Goal: Task Accomplishment & Management: Use online tool/utility

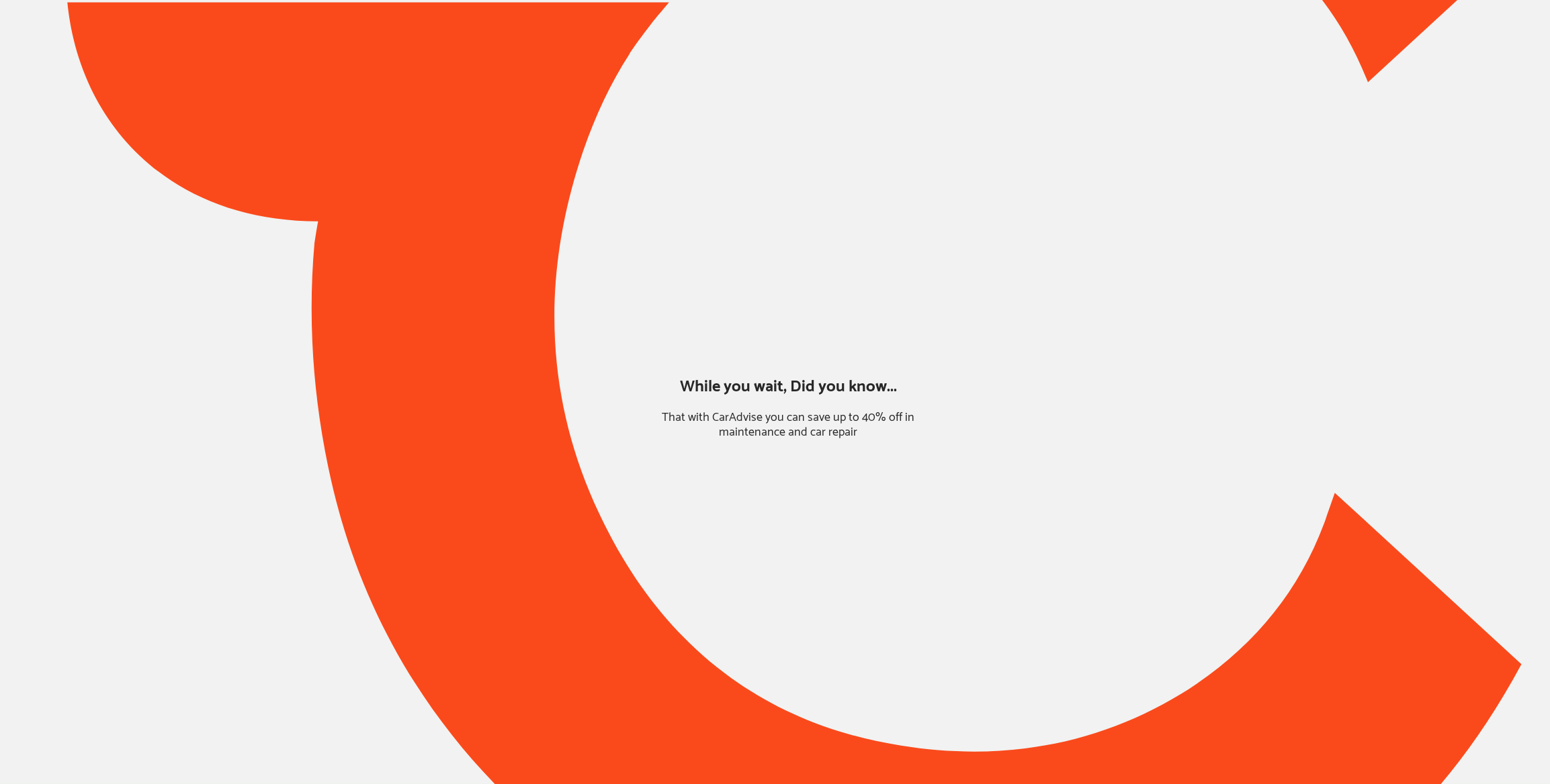
type input "*******"
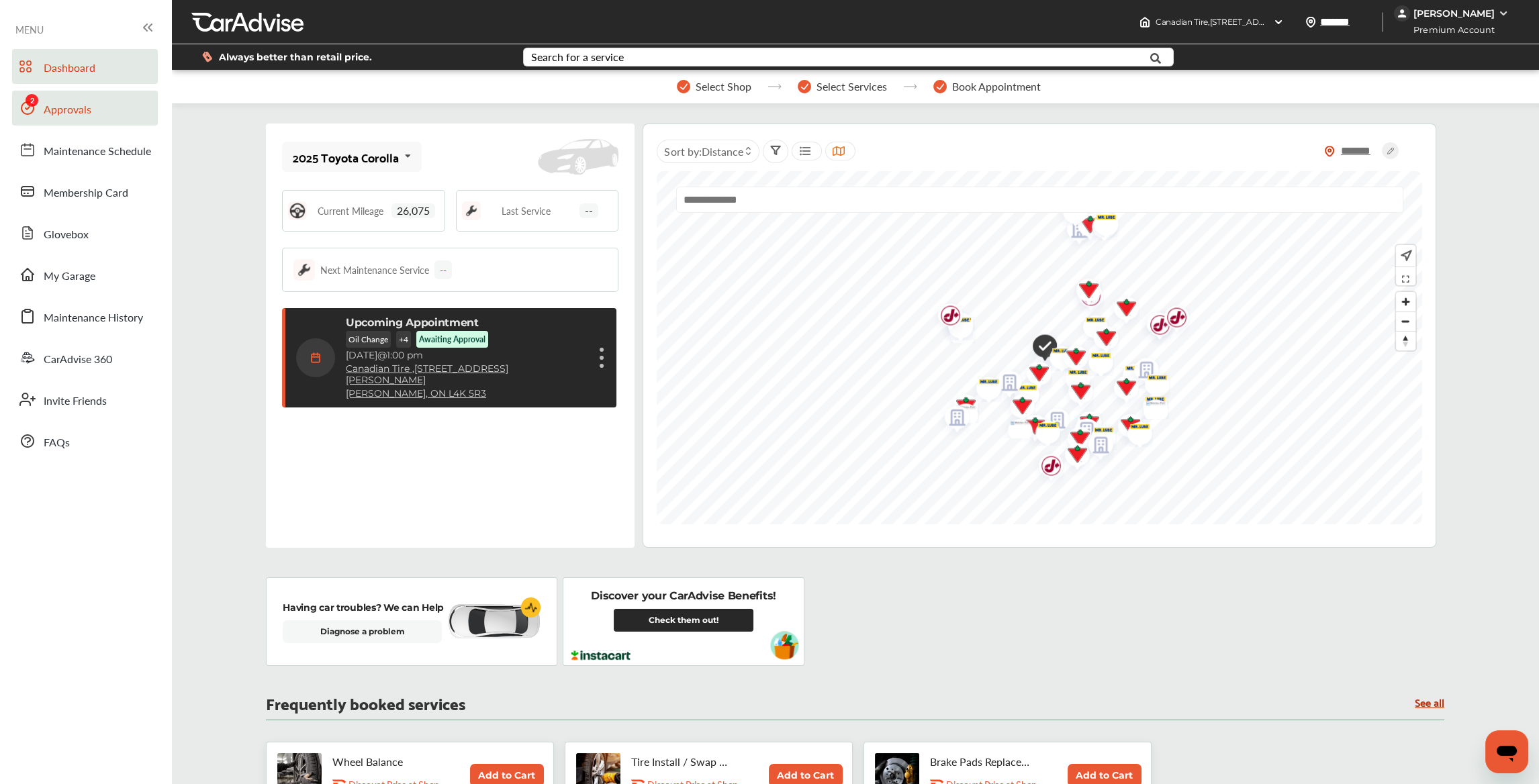
click at [40, 104] on link "Approvals" at bounding box center [85, 108] width 146 height 35
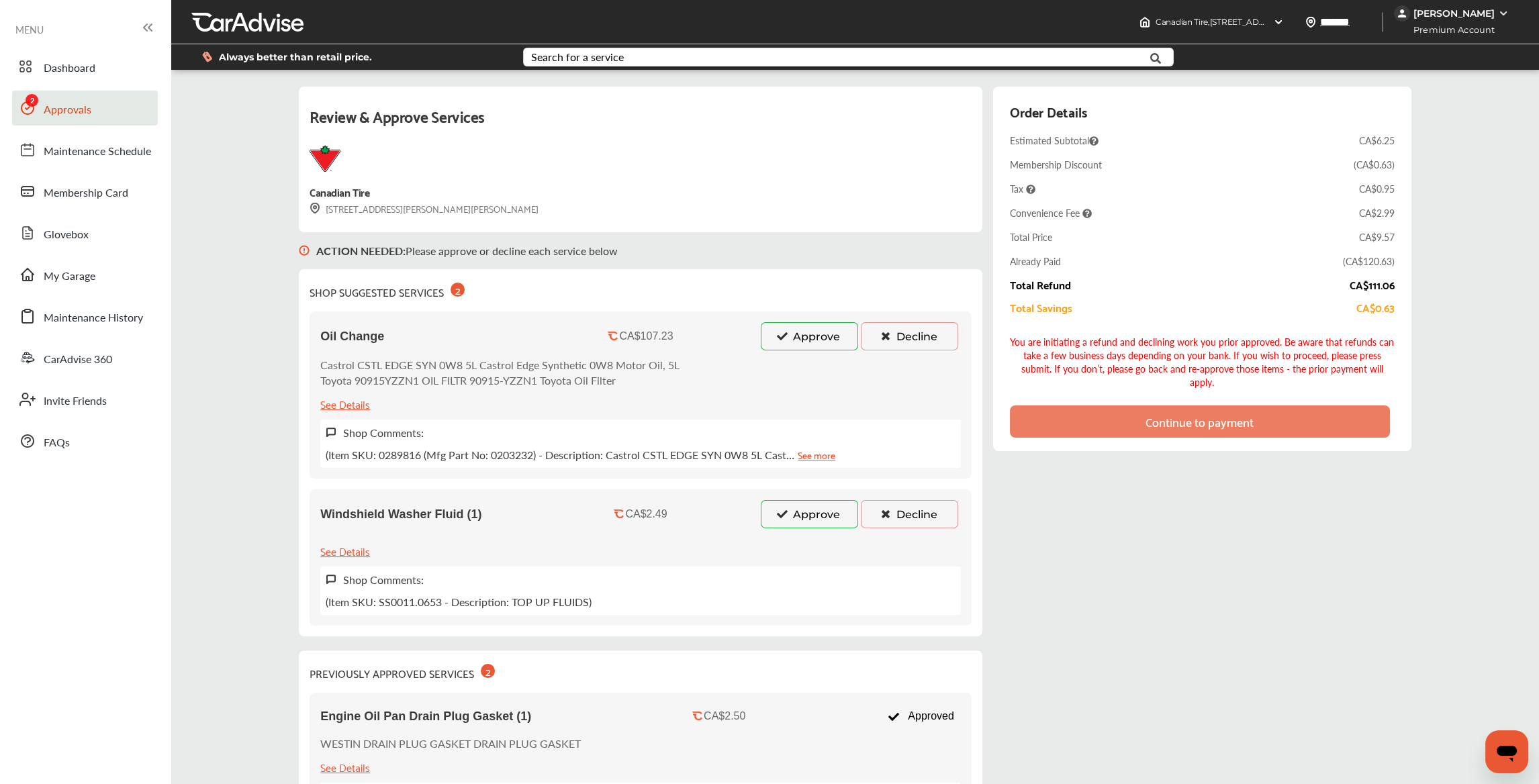
click at [827, 344] on button "Approve" at bounding box center [809, 336] width 97 height 28
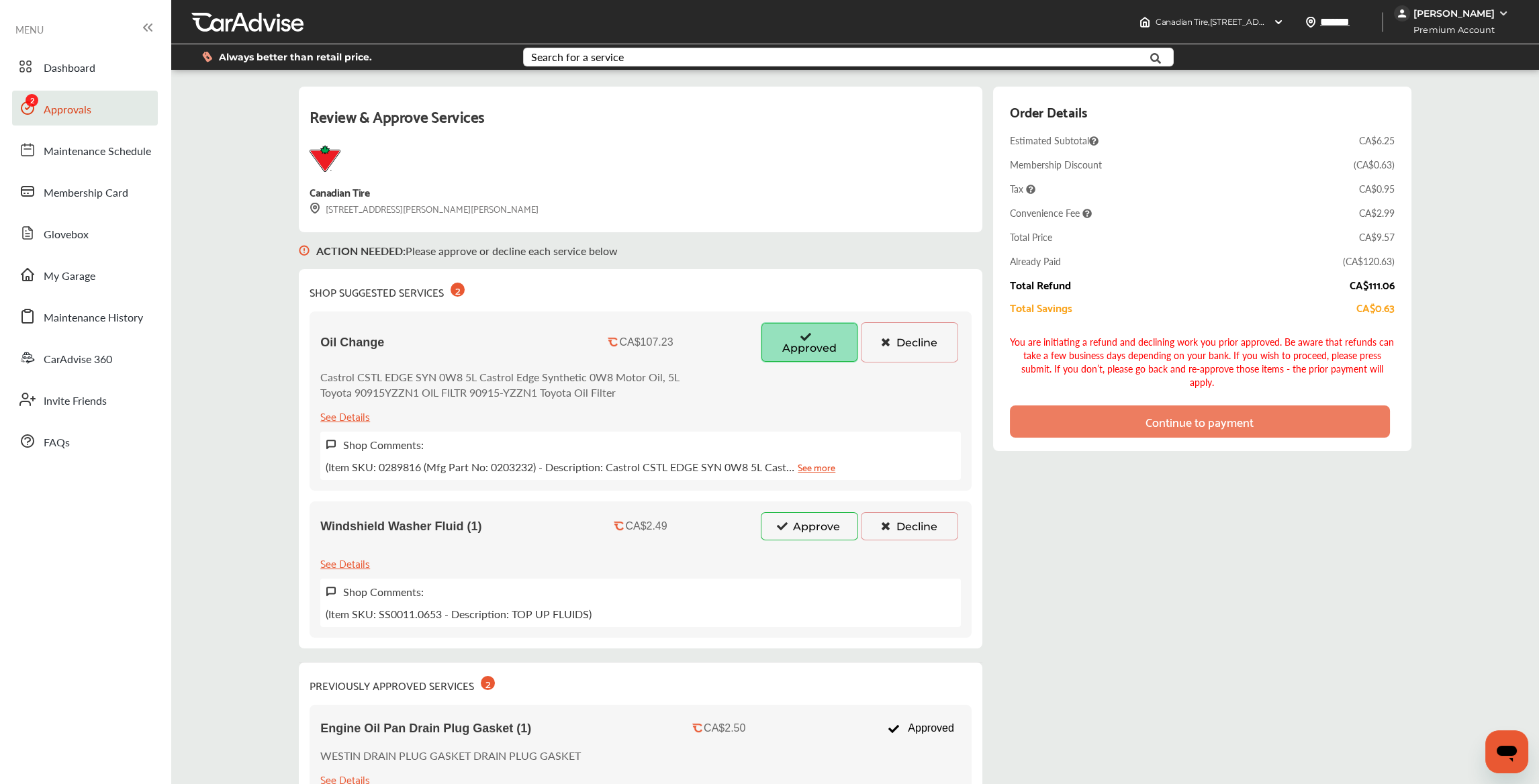
click at [803, 523] on button "Approve" at bounding box center [809, 526] width 97 height 28
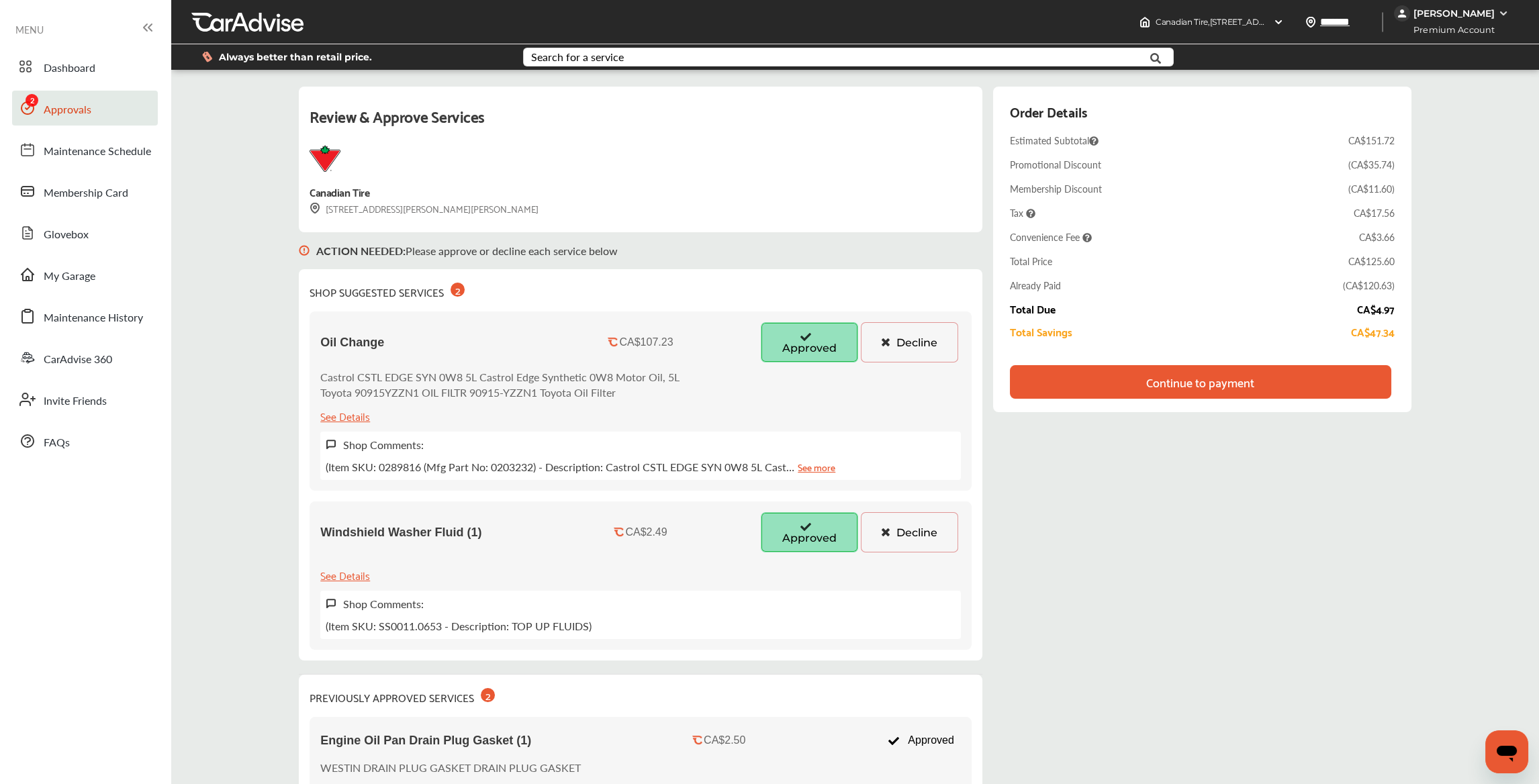
click at [1204, 383] on div "Continue to payment" at bounding box center [1200, 382] width 108 height 14
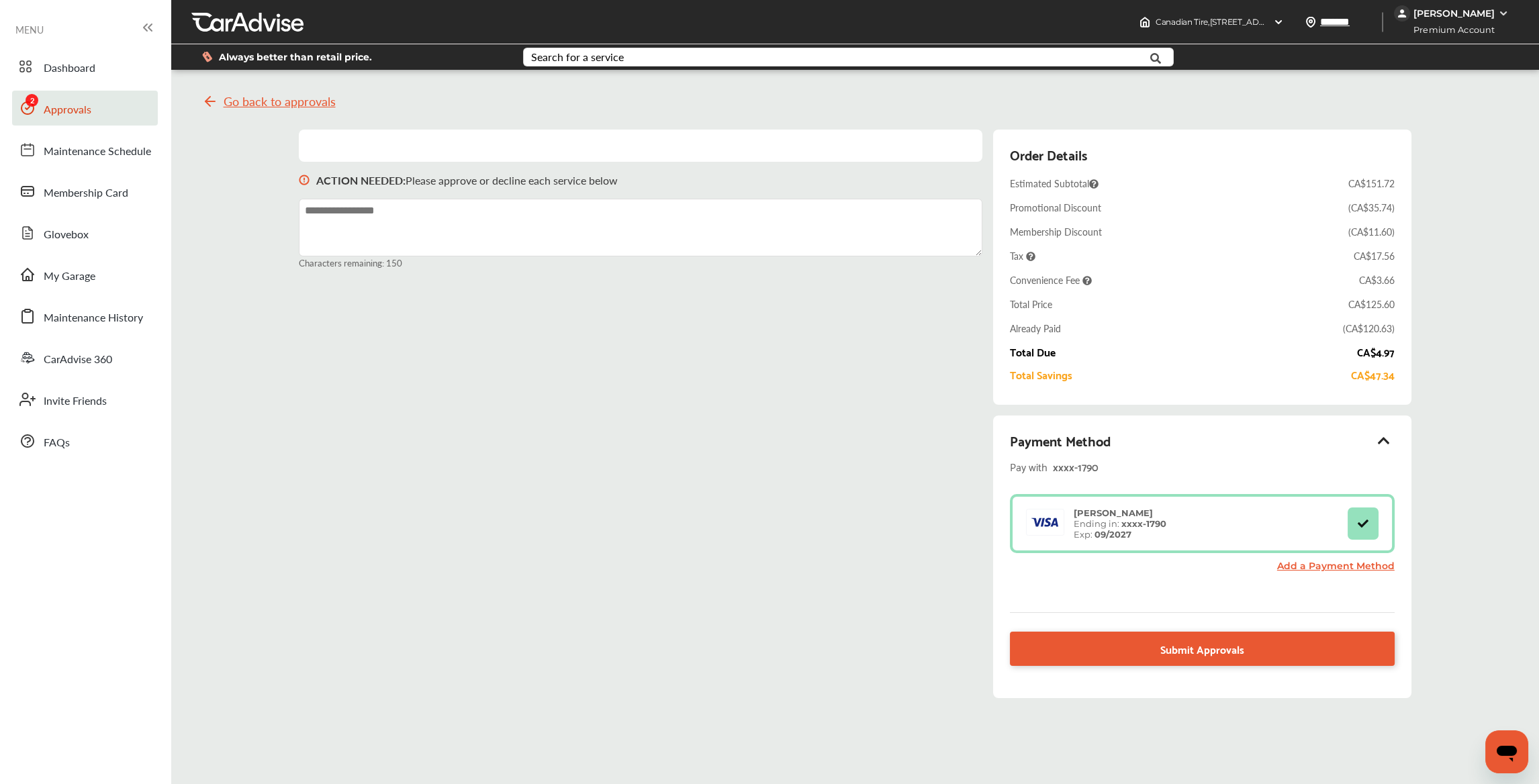
click at [1167, 464] on div "xxxx- 1790" at bounding box center [1136, 467] width 168 height 18
click at [1109, 643] on link "Submit Approvals" at bounding box center [1202, 649] width 385 height 34
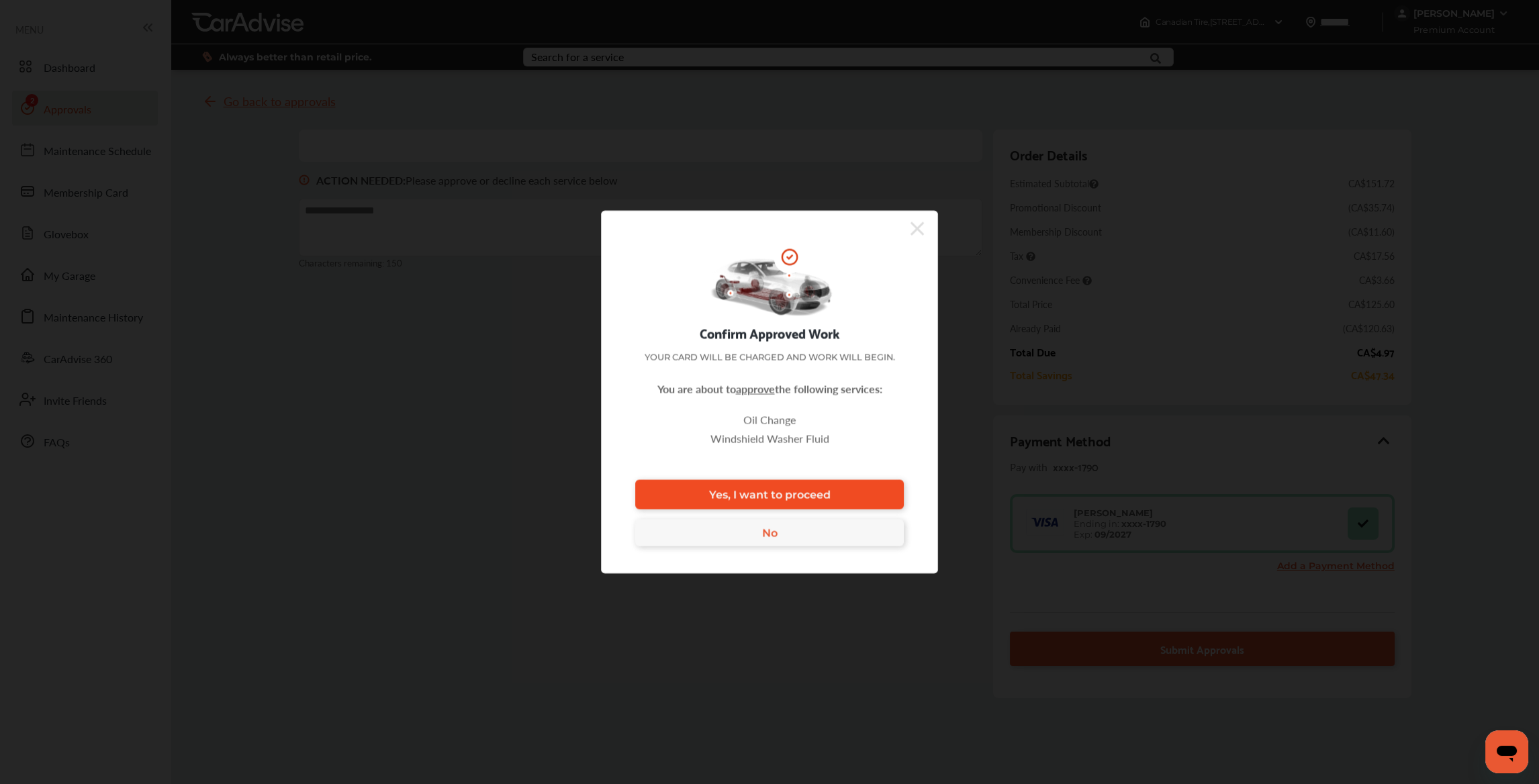
click at [885, 495] on link "Yes, I want to proceed" at bounding box center [770, 495] width 269 height 29
